Goal: Navigation & Orientation: Understand site structure

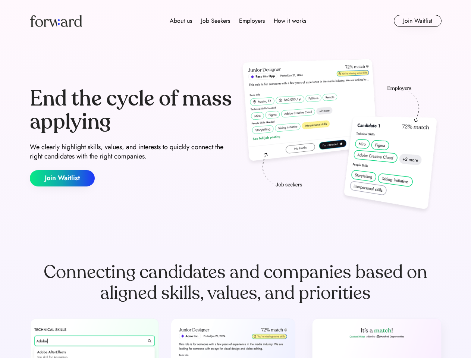
click at [235, 179] on div "End the cycle of mass applying We clearly highlight skills, values, and interes…" at bounding box center [235, 137] width 411 height 160
click at [235, 21] on div "About us Job Seekers Employers How it works" at bounding box center [238, 20] width 294 height 9
click at [56, 21] on img at bounding box center [56, 21] width 52 height 12
click at [238, 21] on div "About us Job Seekers Employers How it works" at bounding box center [238, 20] width 294 height 9
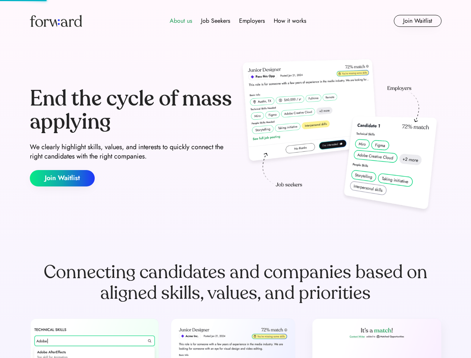
click at [181, 21] on div "About us" at bounding box center [181, 20] width 22 height 9
click at [215, 21] on div "Job Seekers" at bounding box center [215, 20] width 29 height 9
click at [251, 21] on div "Employers" at bounding box center [252, 20] width 26 height 9
click at [289, 21] on div "How it works" at bounding box center [289, 20] width 32 height 9
click at [417, 21] on button "Join Waitlist" at bounding box center [417, 21] width 48 height 12
